Goal: Task Accomplishment & Management: Manage account settings

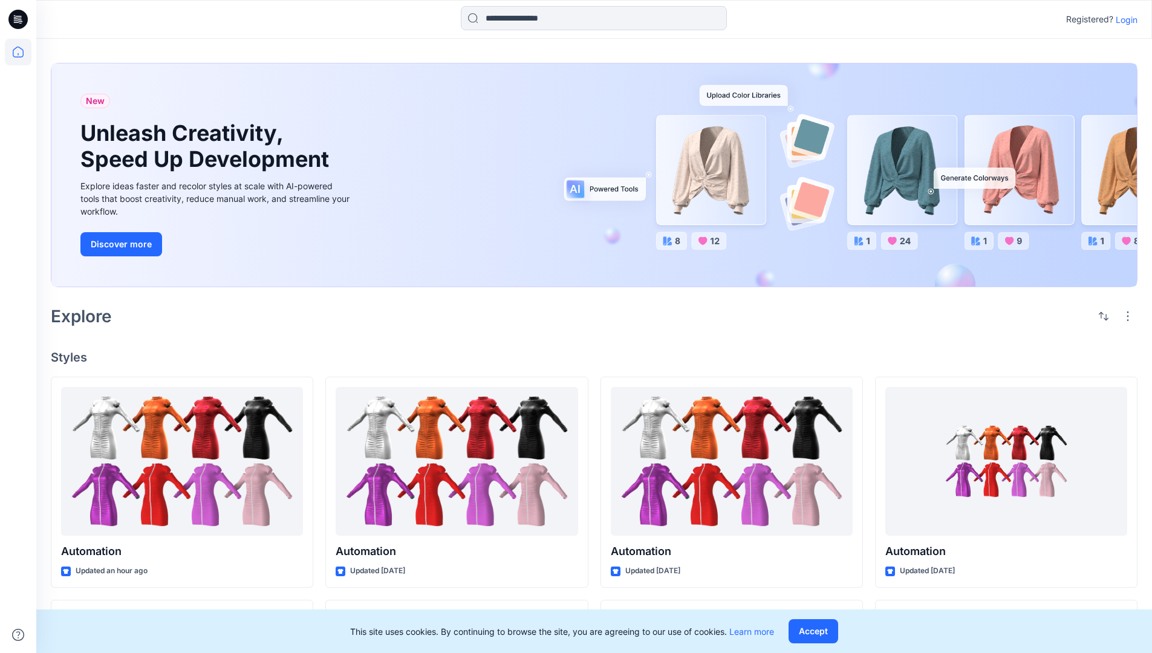
click at [1123, 19] on p "Login" at bounding box center [1126, 19] width 22 height 13
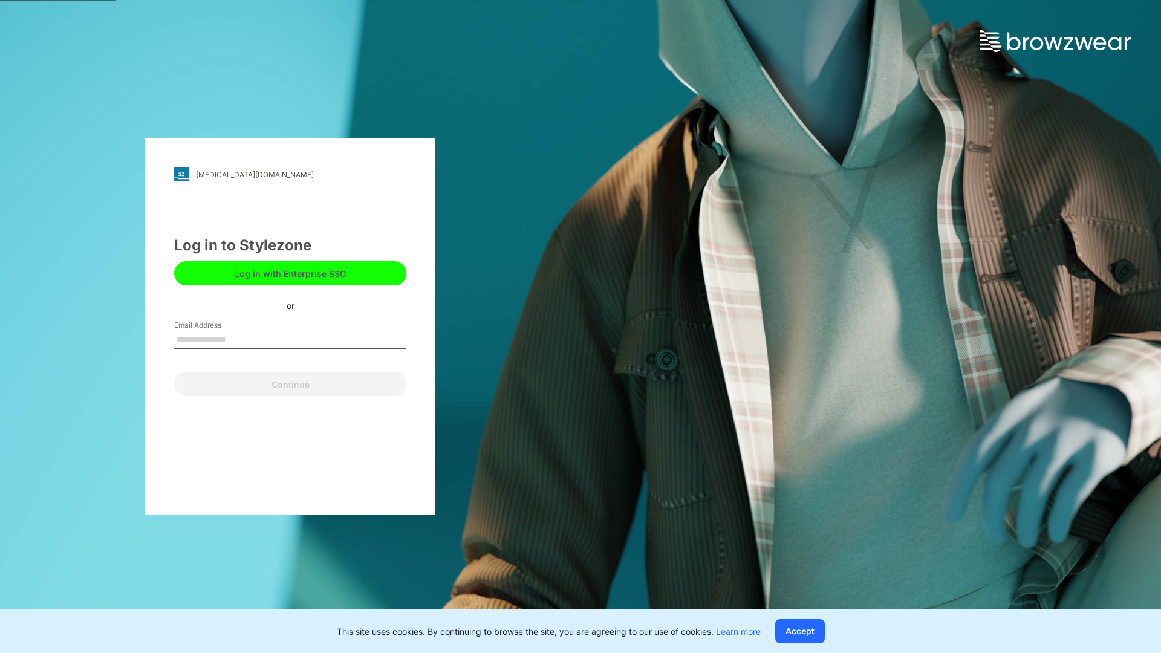
click at [239, 339] on input "Email Address" at bounding box center [290, 340] width 232 height 18
type input "**********"
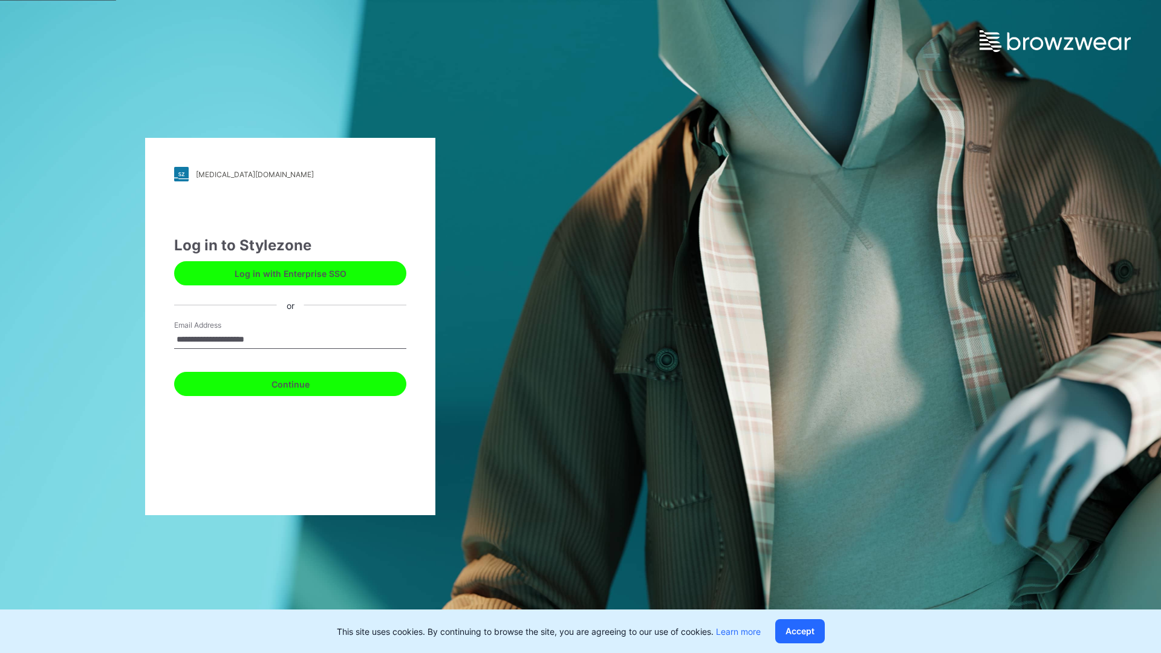
click at [304, 382] on button "Continue" at bounding box center [290, 384] width 232 height 24
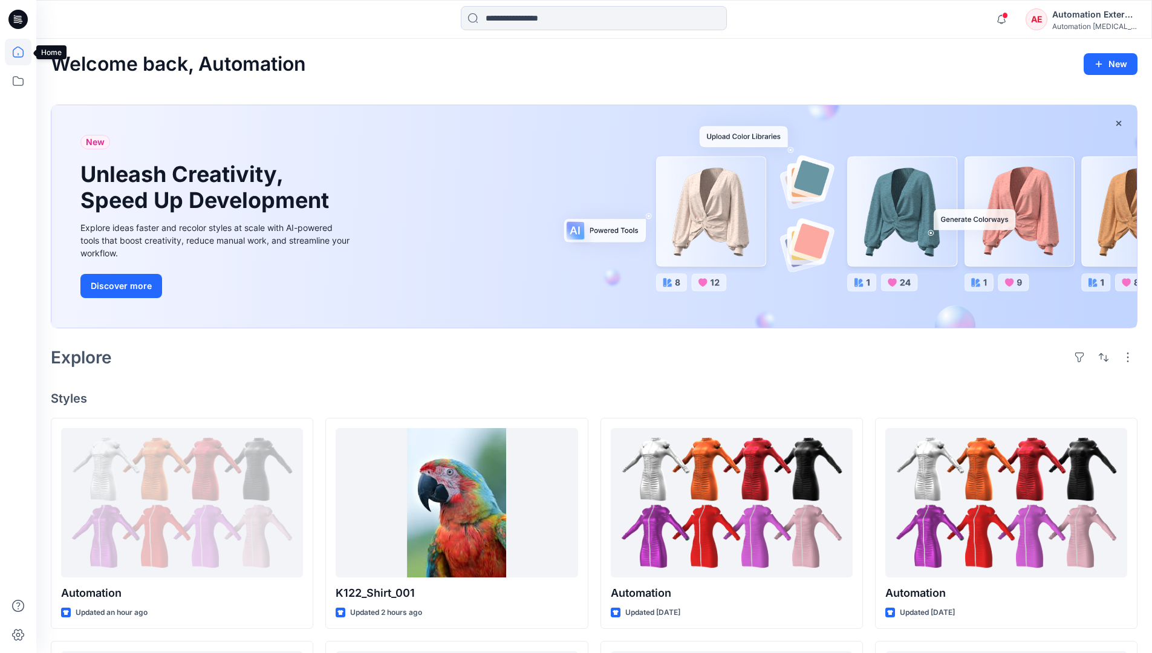
click at [23, 52] on icon at bounding box center [18, 52] width 11 height 11
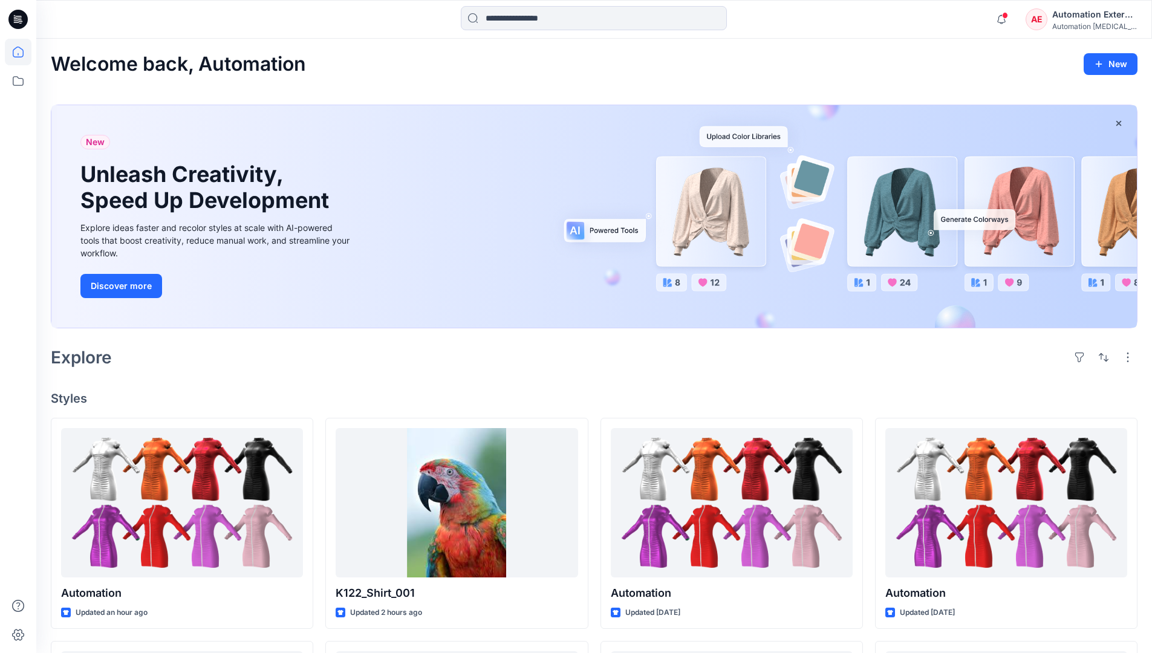
click at [1053, 20] on div "Automation External" at bounding box center [1094, 14] width 85 height 15
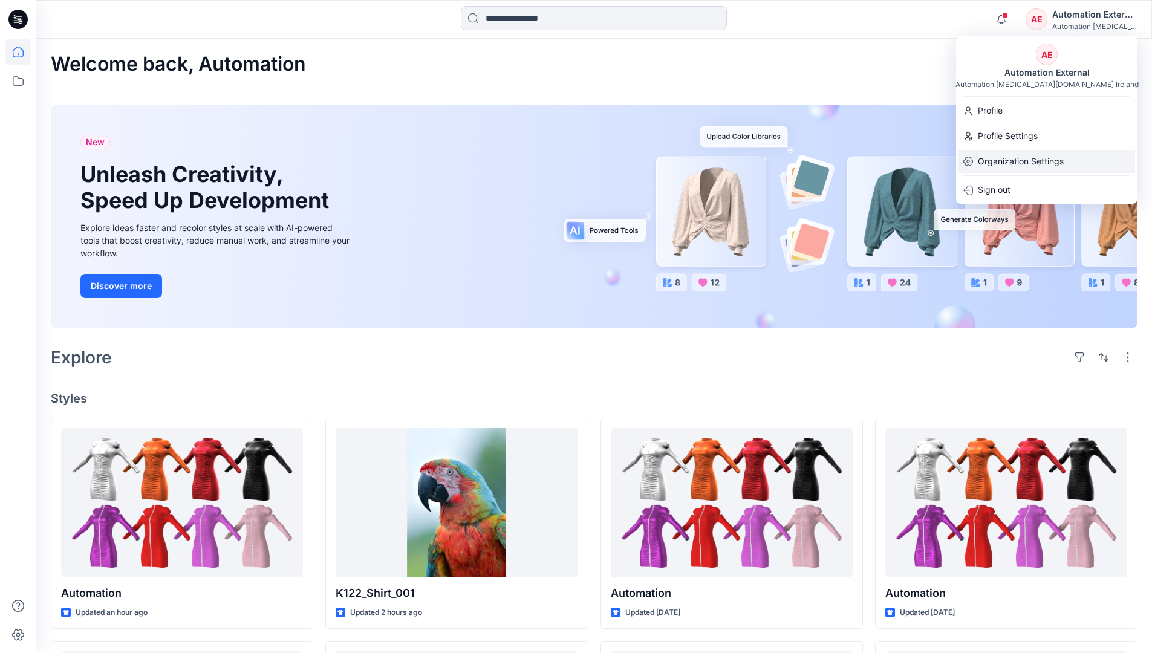
click at [1012, 155] on p "Organization Settings" at bounding box center [1021, 161] width 86 height 23
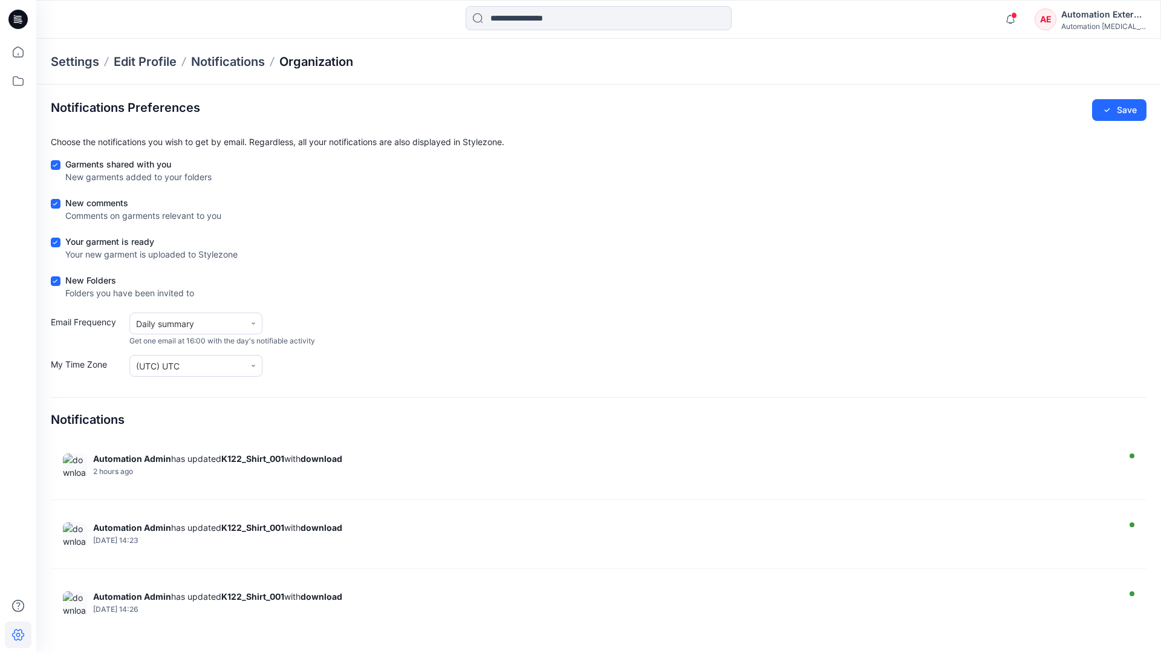
click at [339, 63] on p "Organization" at bounding box center [316, 61] width 74 height 17
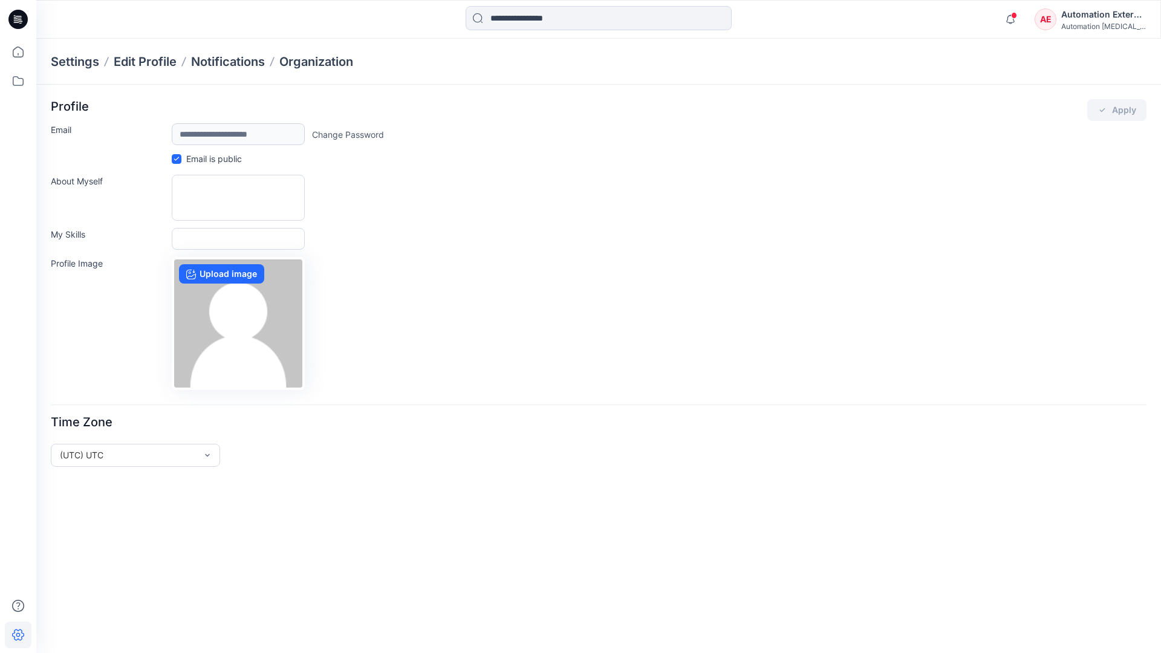
click at [1104, 19] on div "Automation External" at bounding box center [1103, 14] width 85 height 15
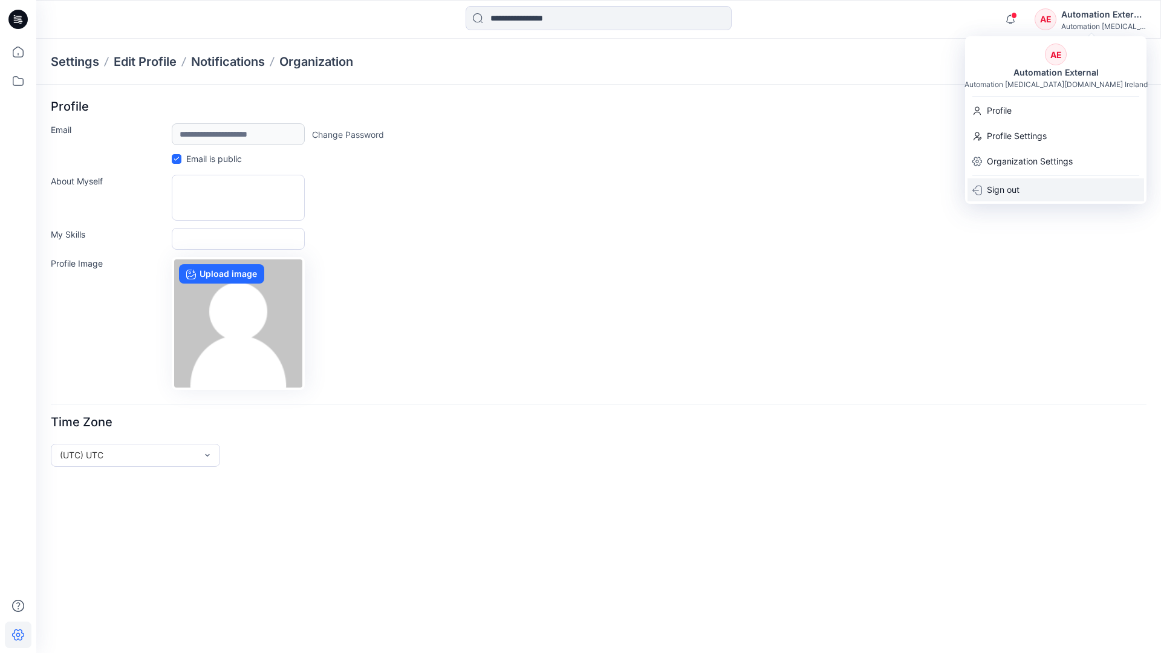
click at [1026, 188] on div "Sign out" at bounding box center [1055, 189] width 177 height 23
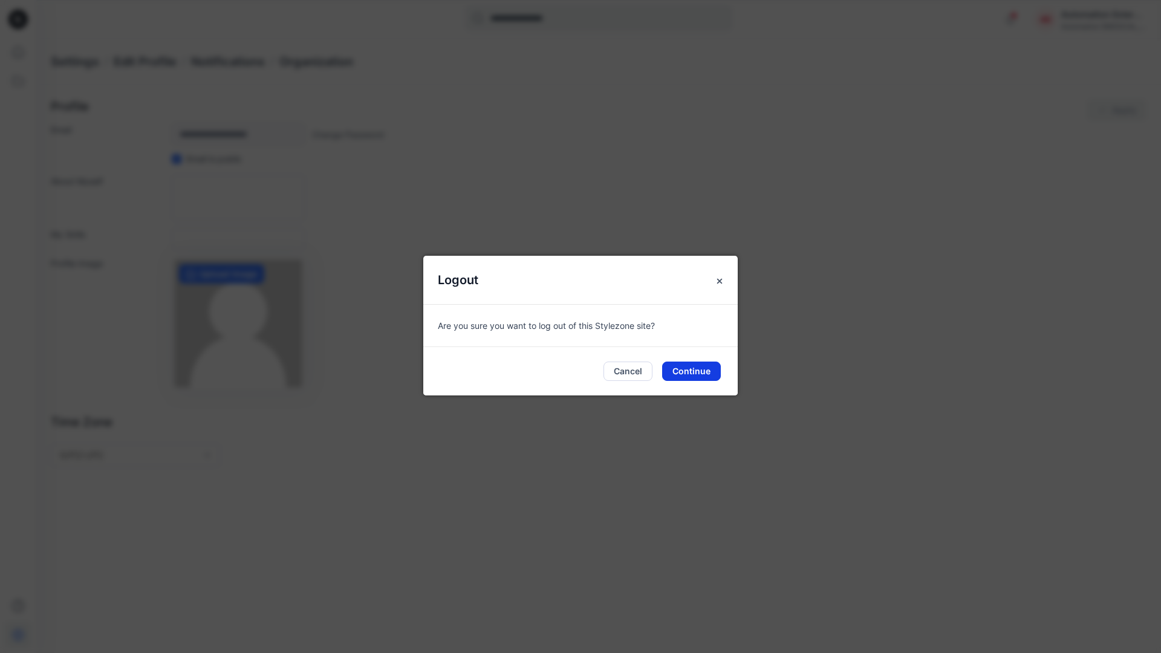
click at [699, 366] on button "Continue" at bounding box center [691, 371] width 59 height 19
